Goal: Task Accomplishment & Management: Manage account settings

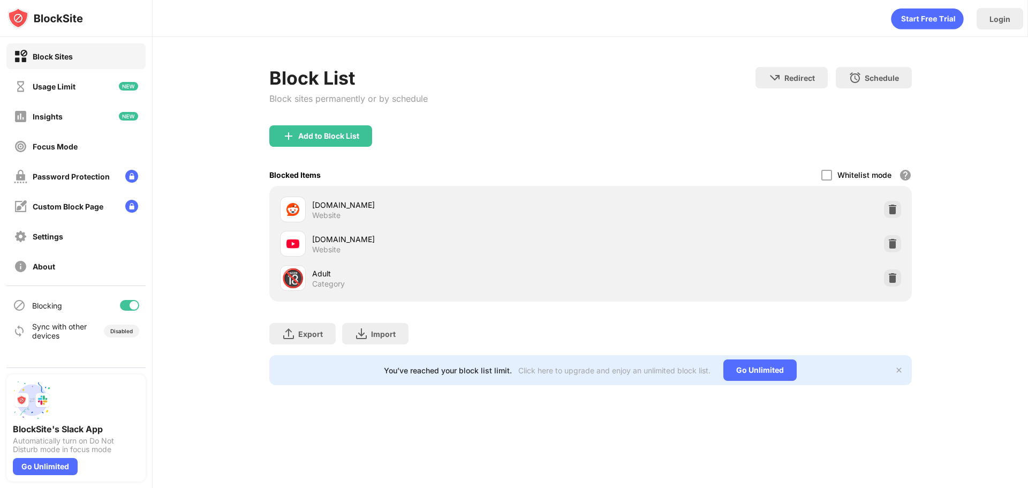
drag, startPoint x: 890, startPoint y: 248, endPoint x: 580, endPoint y: 3, distance: 395.2
click at [890, 248] on img at bounding box center [892, 243] width 11 height 11
